Goal: Task Accomplishment & Management: Manage account settings

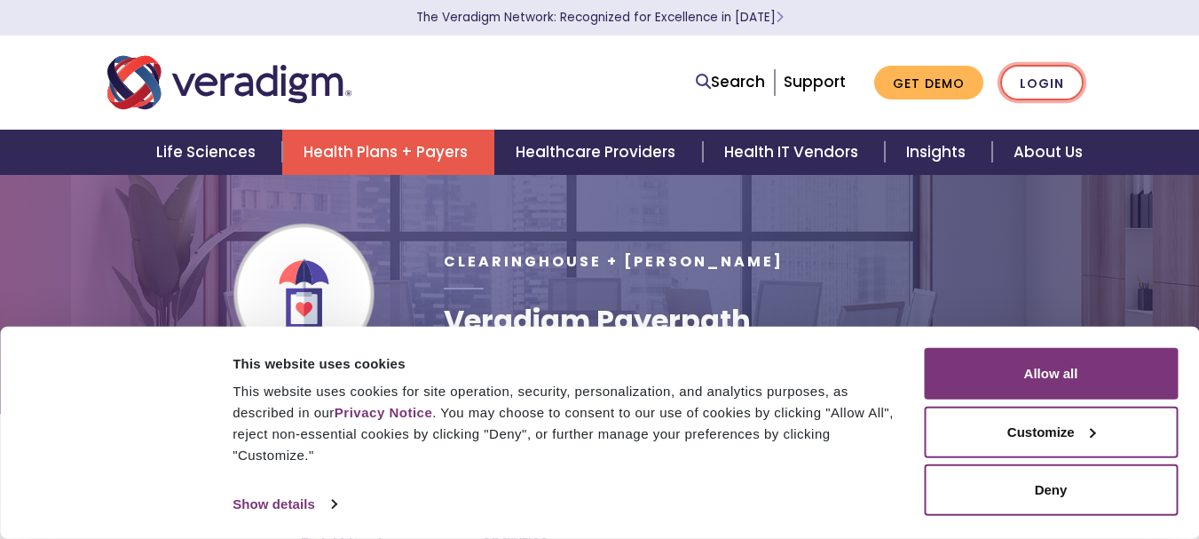
click at [1047, 84] on link "Login" at bounding box center [1041, 83] width 83 height 36
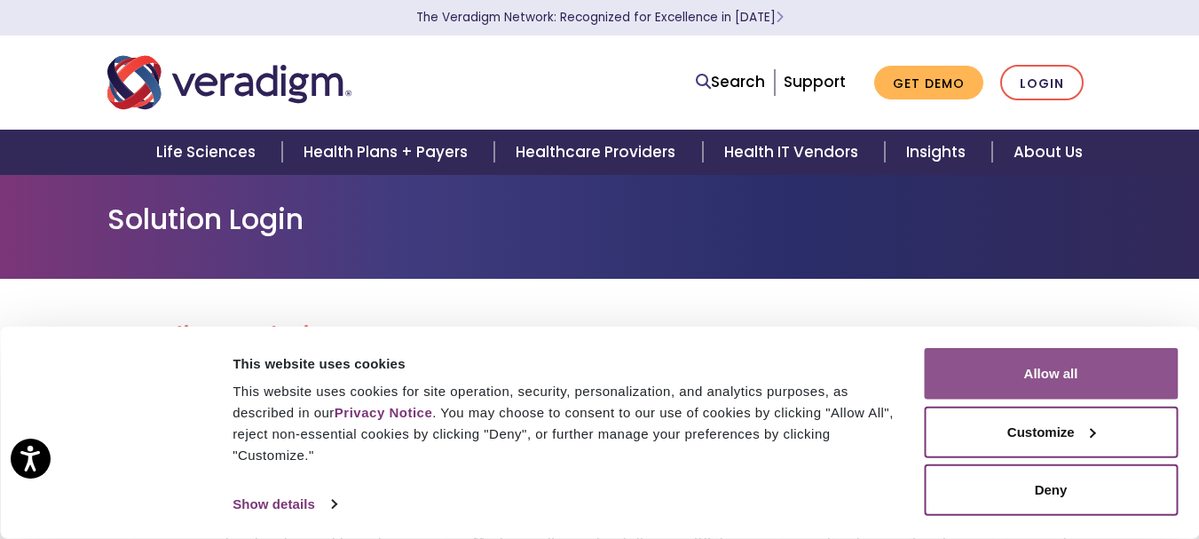
click at [1077, 390] on button "Allow all" at bounding box center [1051, 373] width 254 height 51
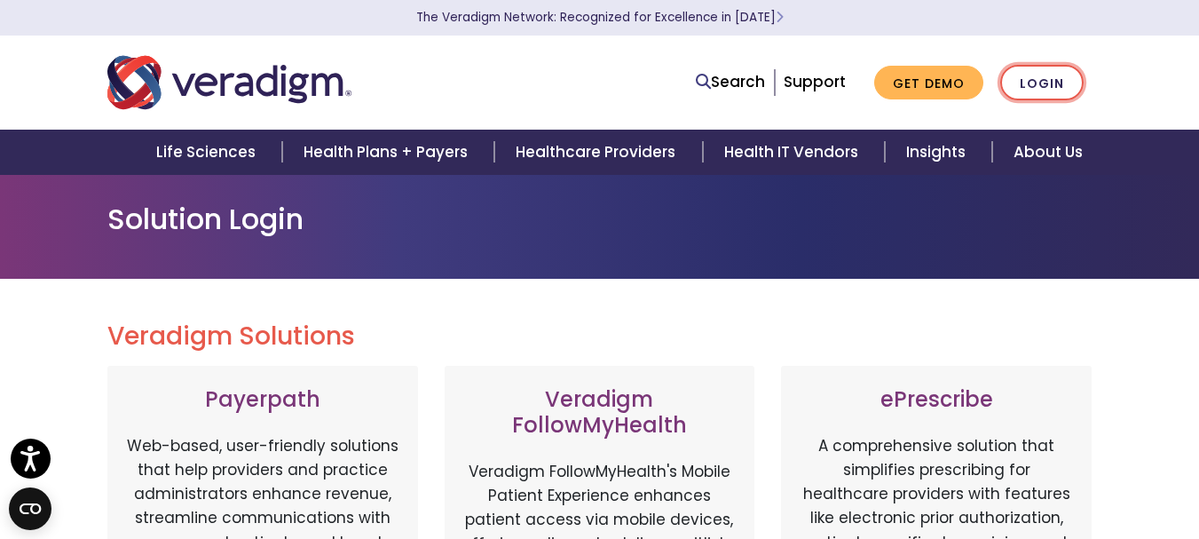
click at [1035, 79] on link "Login" at bounding box center [1041, 83] width 83 height 36
